Goal: Information Seeking & Learning: Learn about a topic

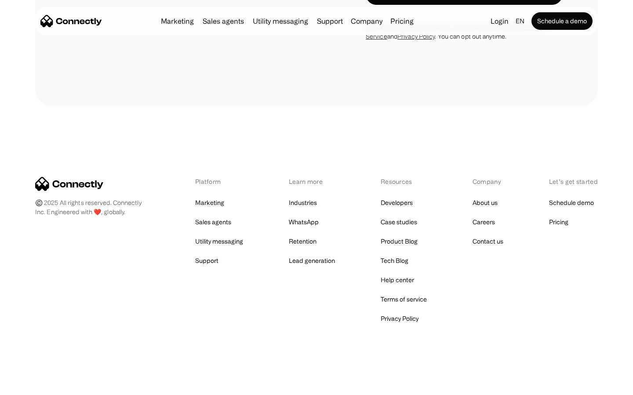
scroll to position [2700, 0]
